Goal: Task Accomplishment & Management: Use online tool/utility

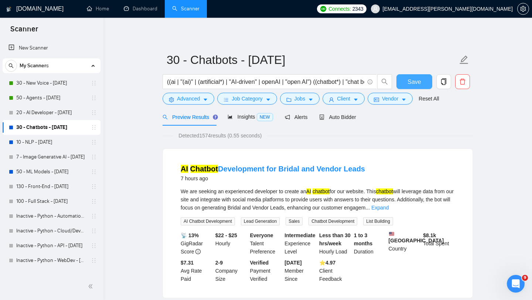
click at [415, 79] on span "Save" at bounding box center [413, 81] width 13 height 9
click at [140, 7] on link "Dashboard" at bounding box center [141, 9] width 34 height 6
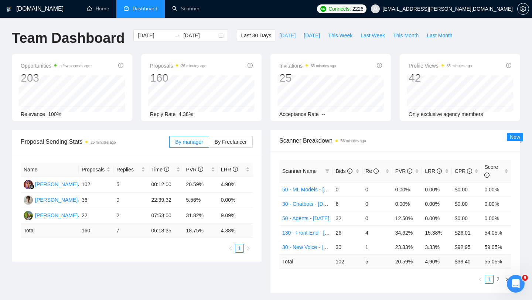
click at [282, 33] on span "[DATE]" at bounding box center [287, 35] width 16 height 8
type input "[DATE]"
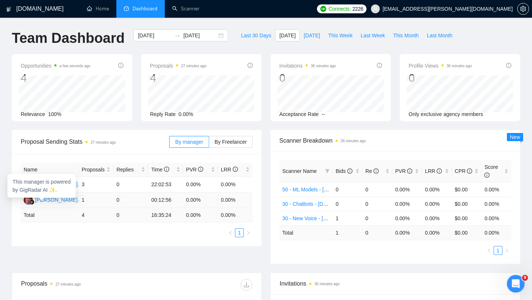
click at [51, 200] on div "[PERSON_NAME]" at bounding box center [56, 200] width 42 height 8
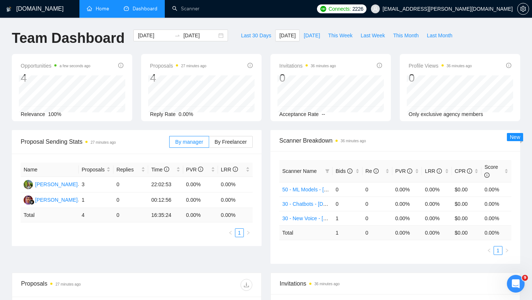
click at [106, 8] on link "Home" at bounding box center [98, 9] width 22 height 6
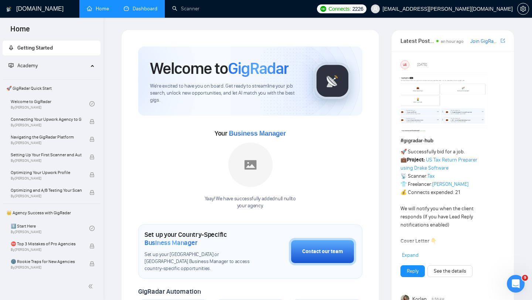
click at [144, 10] on link "Dashboard" at bounding box center [141, 9] width 34 height 6
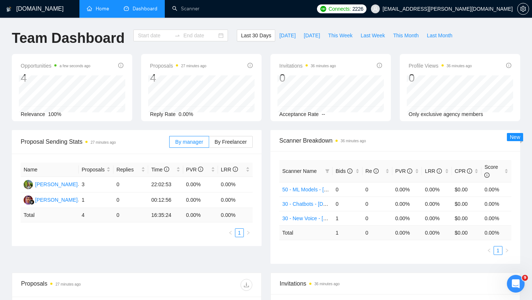
type input "[DATE]"
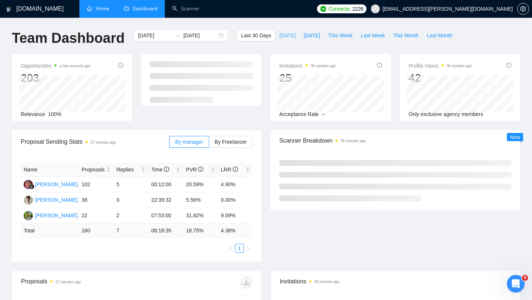
click at [284, 37] on span "[DATE]" at bounding box center [287, 35] width 16 height 8
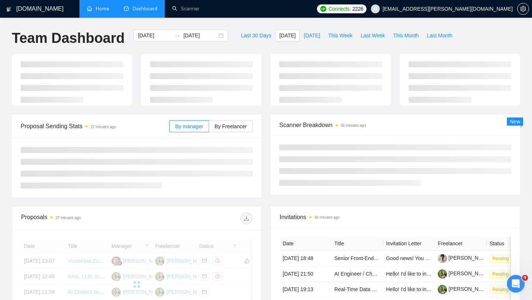
type input "[DATE]"
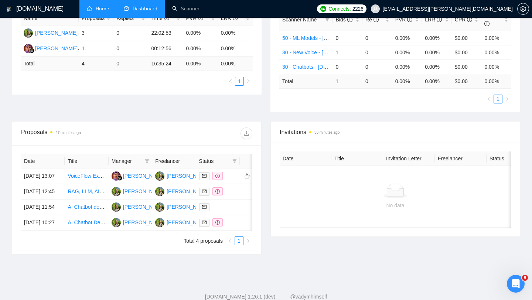
scroll to position [191, 0]
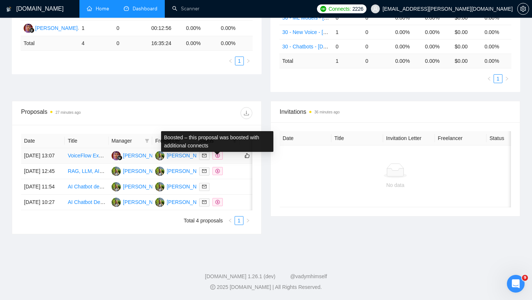
click at [219, 151] on span at bounding box center [217, 155] width 10 height 8
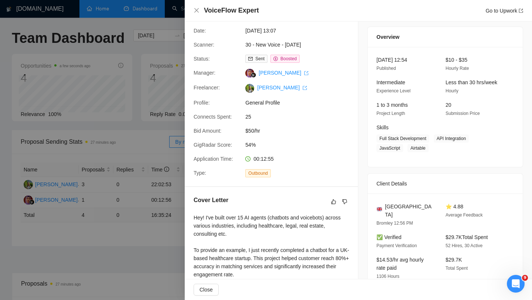
scroll to position [17, 0]
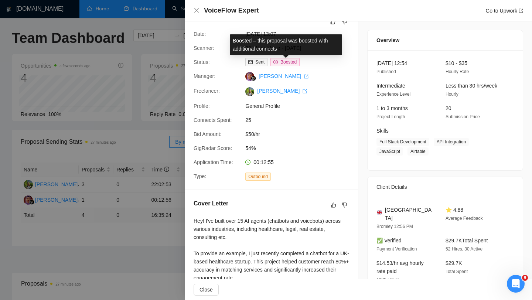
click at [290, 63] on span "Boosted" at bounding box center [288, 61] width 16 height 5
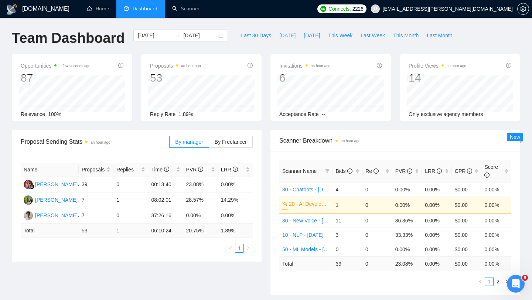
click at [282, 35] on span "[DATE]" at bounding box center [287, 35] width 16 height 8
type input "[DATE]"
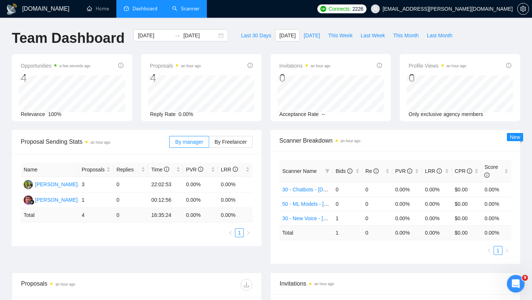
click at [185, 6] on link "Scanner" at bounding box center [185, 9] width 27 height 6
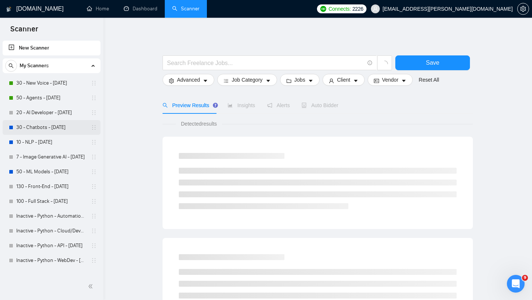
click at [55, 126] on link "30 - Chatbots - [DATE]" at bounding box center [51, 127] width 70 height 15
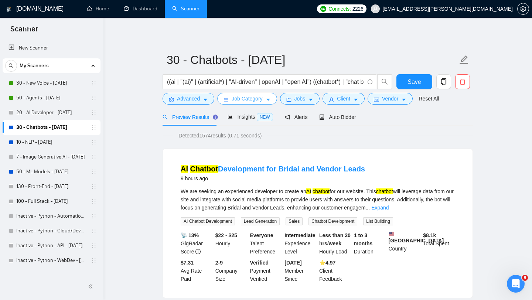
click at [236, 99] on span "Job Category" at bounding box center [247, 99] width 31 height 8
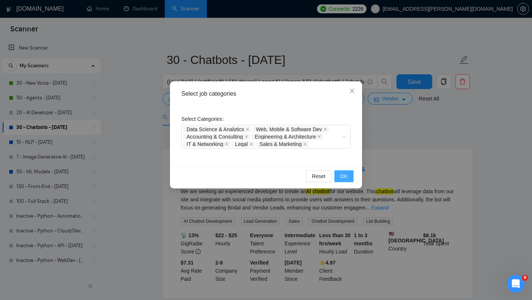
click at [335, 174] on button "OK" at bounding box center [343, 176] width 19 height 12
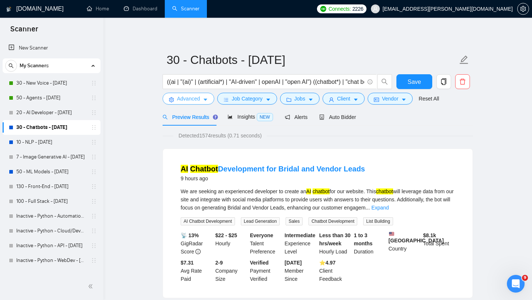
click at [192, 102] on span "Advanced" at bounding box center [188, 99] width 23 height 8
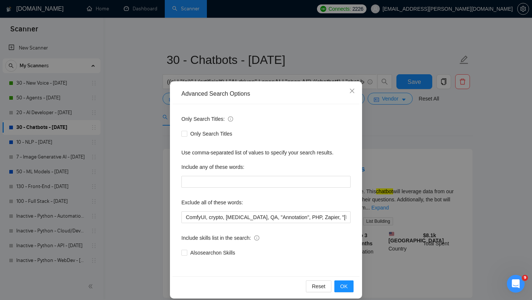
scroll to position [7, 0]
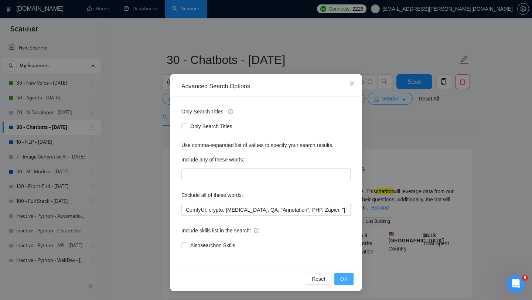
click at [349, 284] on button "OK" at bounding box center [343, 279] width 19 height 12
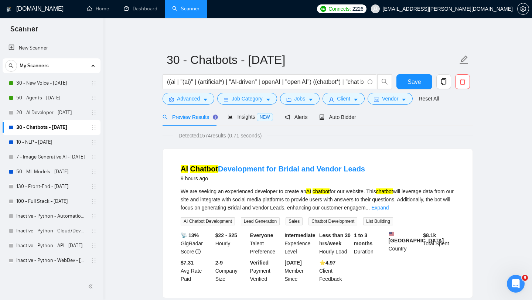
scroll to position [0, 0]
click at [302, 98] on span "Jobs" at bounding box center [299, 99] width 11 height 8
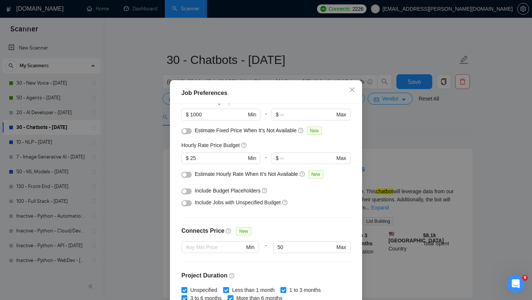
scroll to position [21, 0]
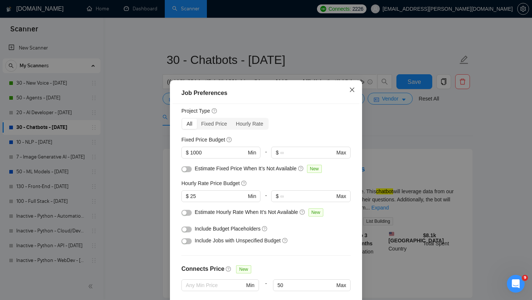
click at [353, 91] on icon "close" at bounding box center [352, 90] width 4 height 4
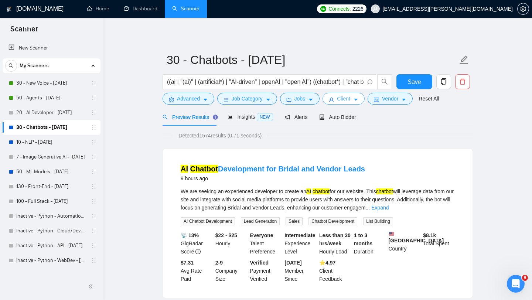
click at [340, 101] on span "Client" at bounding box center [343, 99] width 13 height 8
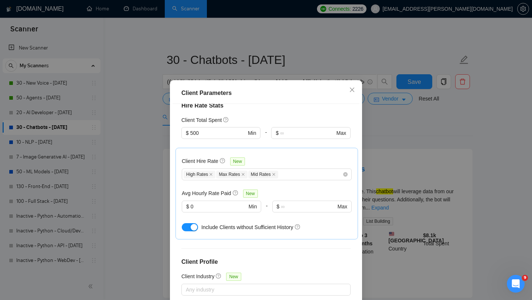
scroll to position [189, 0]
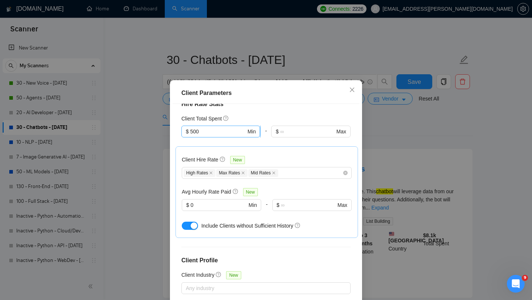
click at [223, 134] on input "500" at bounding box center [218, 131] width 56 height 8
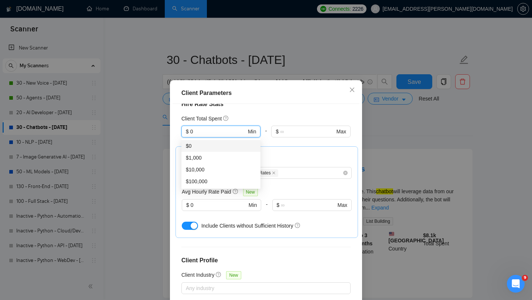
type input "0"
click at [250, 139] on body "Scanner New Scanner My Scanners 30 - New Voice - [DATE] 50 - Agents - [DATE] 20…" at bounding box center [266, 150] width 532 height 300
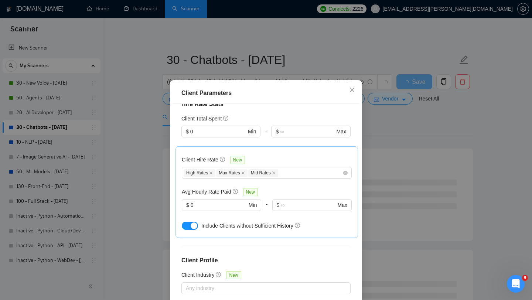
click at [264, 150] on div "Client Hire Rate New High Rates Max Rates Mid Rates Avg Hourly Rate Paid New $ …" at bounding box center [266, 192] width 182 height 92
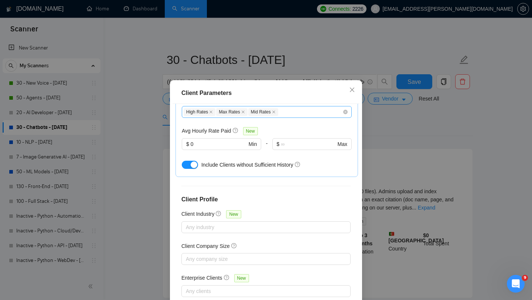
scroll to position [46, 0]
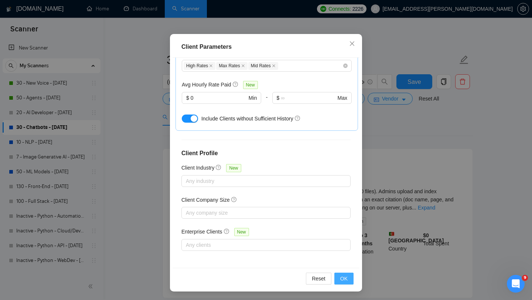
click at [346, 279] on span "OK" at bounding box center [343, 278] width 7 height 8
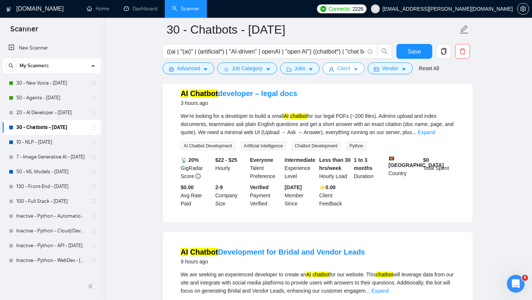
scroll to position [0, 0]
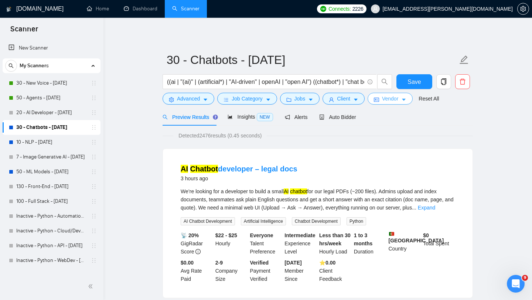
click at [382, 104] on button "Vendor" at bounding box center [389, 99] width 45 height 12
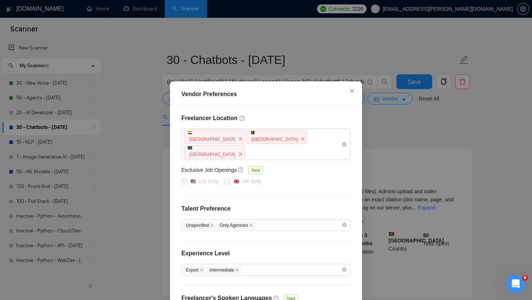
click at [386, 124] on div "Vendor Preferences Freelancer Location [GEOGRAPHIC_DATA] [GEOGRAPHIC_DATA] [GEO…" at bounding box center [266, 150] width 532 height 300
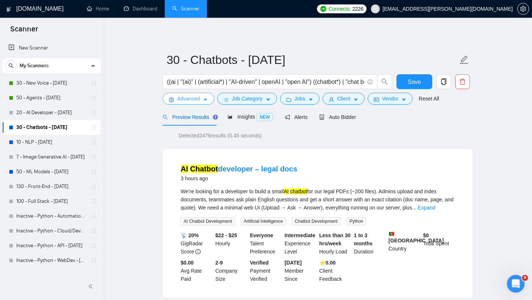
click at [188, 99] on span "Advanced" at bounding box center [188, 99] width 23 height 8
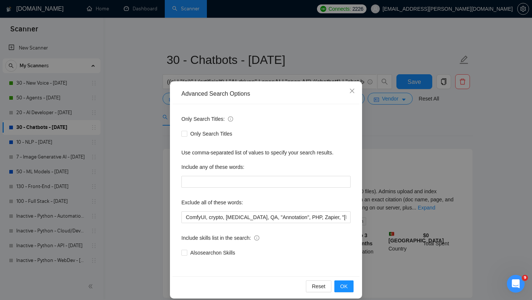
scroll to position [7, 0]
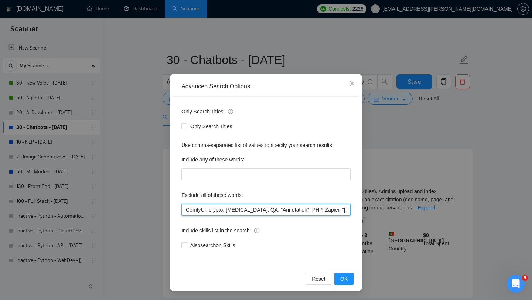
drag, startPoint x: 267, startPoint y: 212, endPoint x: 277, endPoint y: 213, distance: 10.0
click at [277, 213] on input "ComfyUI, crypto, [MEDICAL_DATA], QA, "Annotation", PHP, Zapier, "[DOMAIN_NAME]"…" at bounding box center [265, 210] width 169 height 12
click at [278, 213] on input "ComfyUI, crypto, [MEDICAL_DATA], QA, "Annotation", PHP, Zapier, "[DOMAIN_NAME]"…" at bounding box center [265, 210] width 169 height 12
click at [279, 213] on input "ComfyUI, crypto, [MEDICAL_DATA], QA, "Annotation", PHP, Zapier, "[DOMAIN_NAME]"…" at bounding box center [265, 210] width 169 height 12
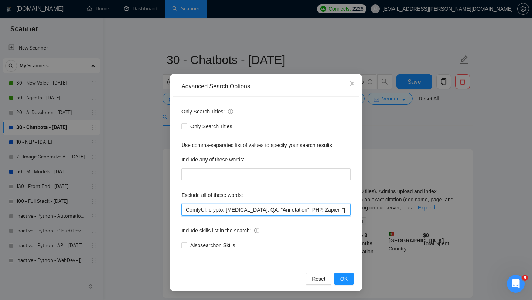
click at [281, 212] on input "ComfyUI, crypto, [MEDICAL_DATA], QA, "Annotation", PHP, Zapier, "[DOMAIN_NAME]"…" at bounding box center [265, 210] width 169 height 12
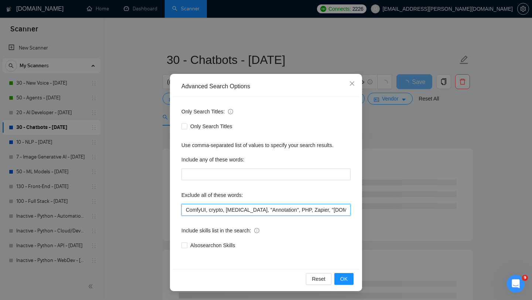
drag, startPoint x: 307, startPoint y: 209, endPoint x: 343, endPoint y: 212, distance: 36.3
click at [343, 212] on input "ComfyUI, crypto, [MEDICAL_DATA], "Annotation", PHP, Zapier, "[DOMAIN_NAME]", CT…" at bounding box center [265, 210] width 169 height 12
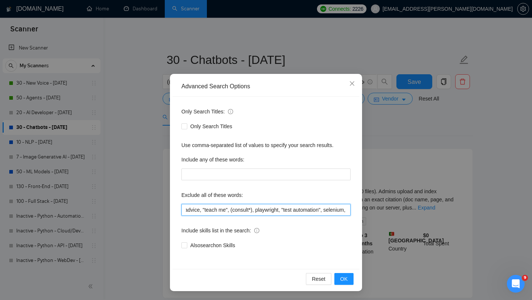
scroll to position [0, 1093]
drag, startPoint x: 330, startPoint y: 210, endPoint x: 342, endPoint y: 204, distance: 13.6
click at [342, 204] on div "Exclude all of these words: ComfyUI, crypto, [MEDICAL_DATA], "Annotation", PHP,…" at bounding box center [265, 202] width 169 height 27
type input "ComfyUI, crypto, [MEDICAL_DATA], "Annotation", PHP, Zapier, "[DOMAIN_NAME]", CT…"
click at [346, 278] on span "OK" at bounding box center [343, 279] width 7 height 8
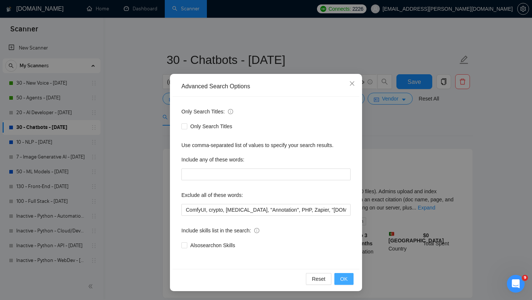
scroll to position [0, 0]
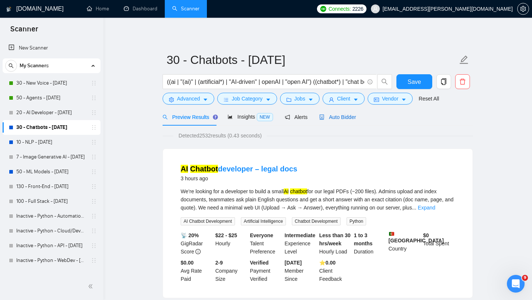
click at [352, 120] on div "Auto Bidder" at bounding box center [337, 117] width 37 height 8
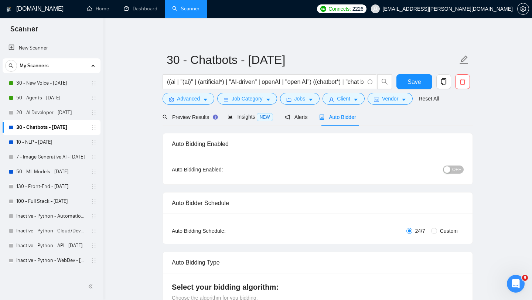
click at [454, 170] on span "OFF" at bounding box center [456, 169] width 9 height 8
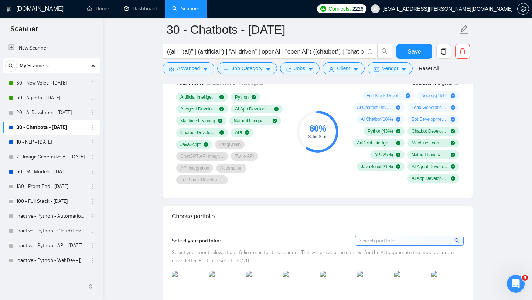
scroll to position [506, 0]
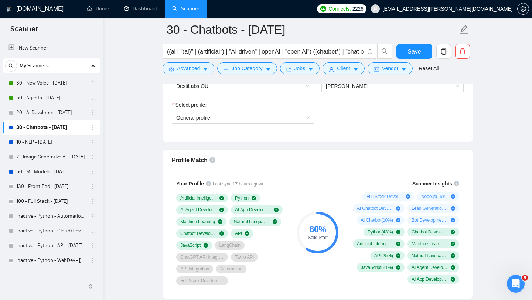
scroll to position [415, 0]
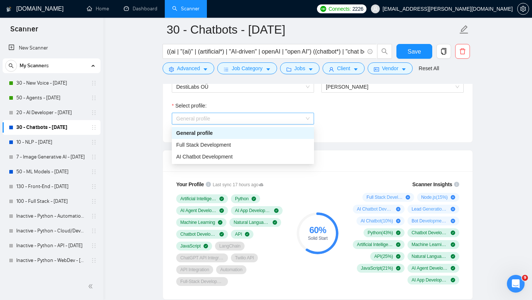
click at [240, 117] on span "General profile" at bounding box center [242, 118] width 133 height 11
click at [239, 132] on div "General profile" at bounding box center [242, 133] width 133 height 8
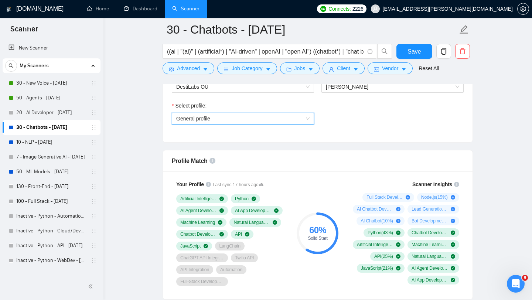
click at [298, 159] on div "Profile Match" at bounding box center [318, 160] width 292 height 21
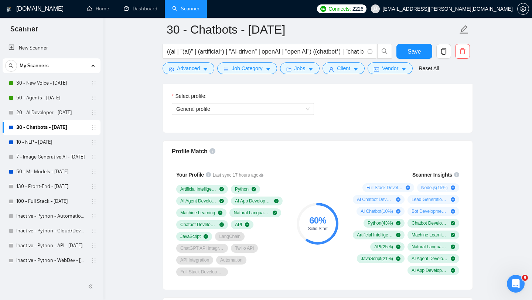
scroll to position [438, 0]
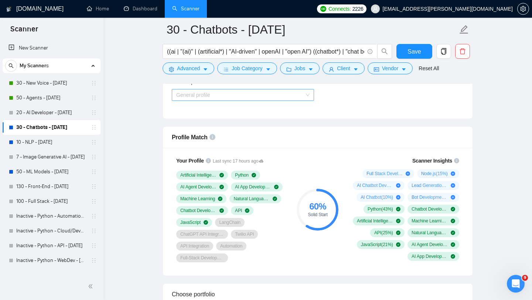
click at [243, 95] on span "General profile" at bounding box center [242, 94] width 133 height 11
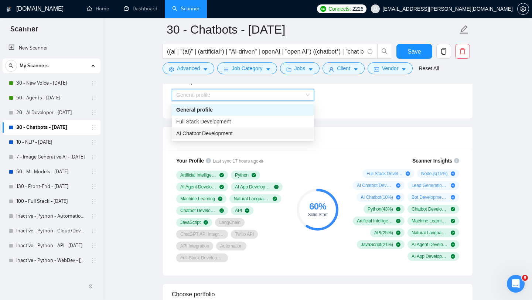
click at [241, 131] on div "AI Chatbot Development" at bounding box center [242, 133] width 133 height 8
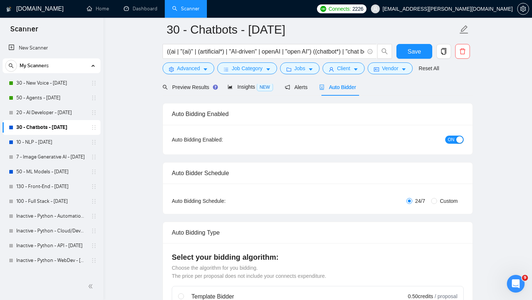
scroll to position [0, 0]
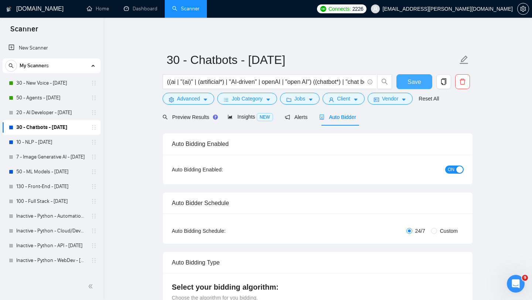
click at [410, 76] on button "Save" at bounding box center [414, 81] width 36 height 15
click at [130, 11] on link "Dashboard" at bounding box center [141, 9] width 34 height 6
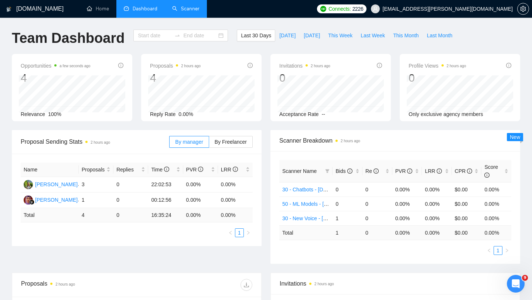
type input "[DATE]"
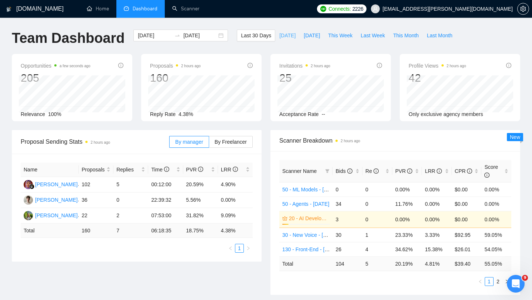
click at [284, 35] on span "[DATE]" at bounding box center [287, 35] width 16 height 8
type input "[DATE]"
